Goal: Task Accomplishment & Management: Manage account settings

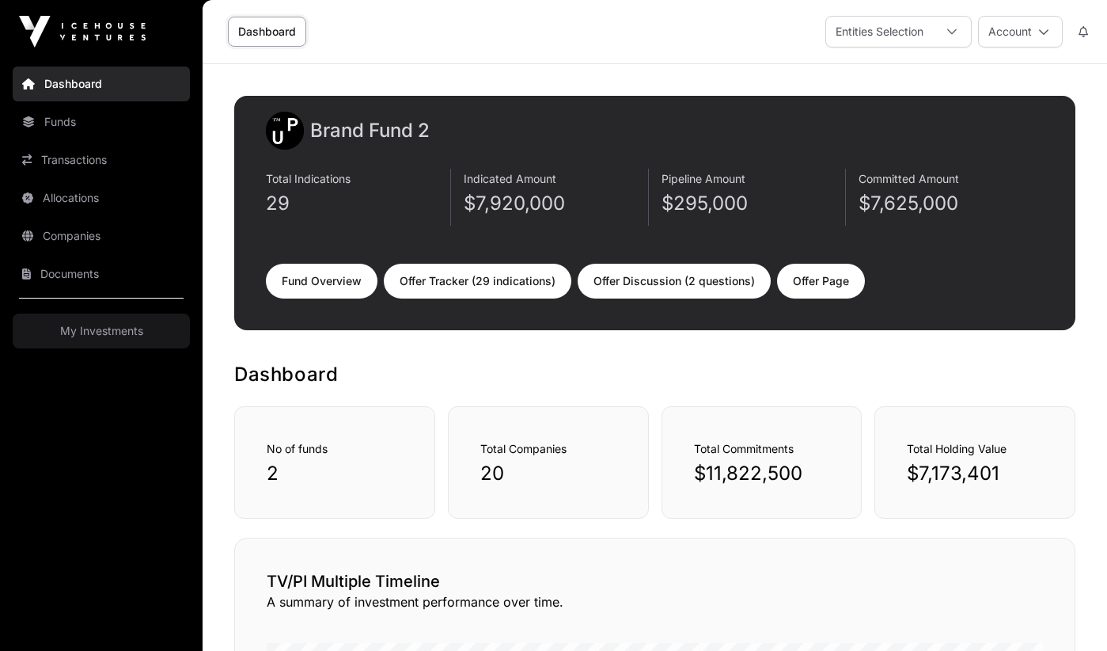
click at [439, 287] on link "Offer Tracker (29 indications)" at bounding box center [478, 281] width 188 height 35
select select "*"
